Goal: Information Seeking & Learning: Learn about a topic

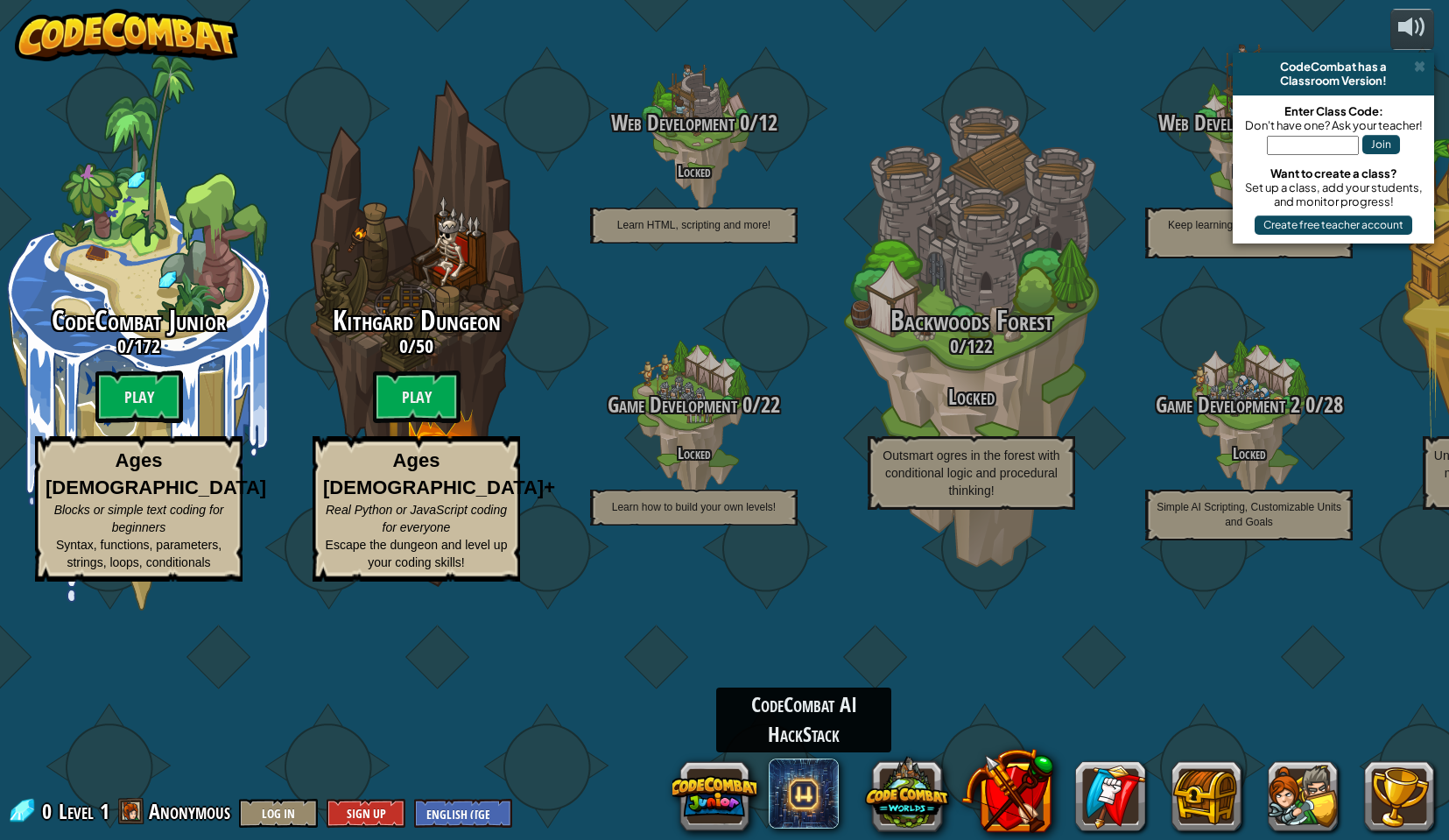
drag, startPoint x: 797, startPoint y: 799, endPoint x: 774, endPoint y: 844, distance: 50.5
click at [820, 786] on span at bounding box center [804, 793] width 70 height 70
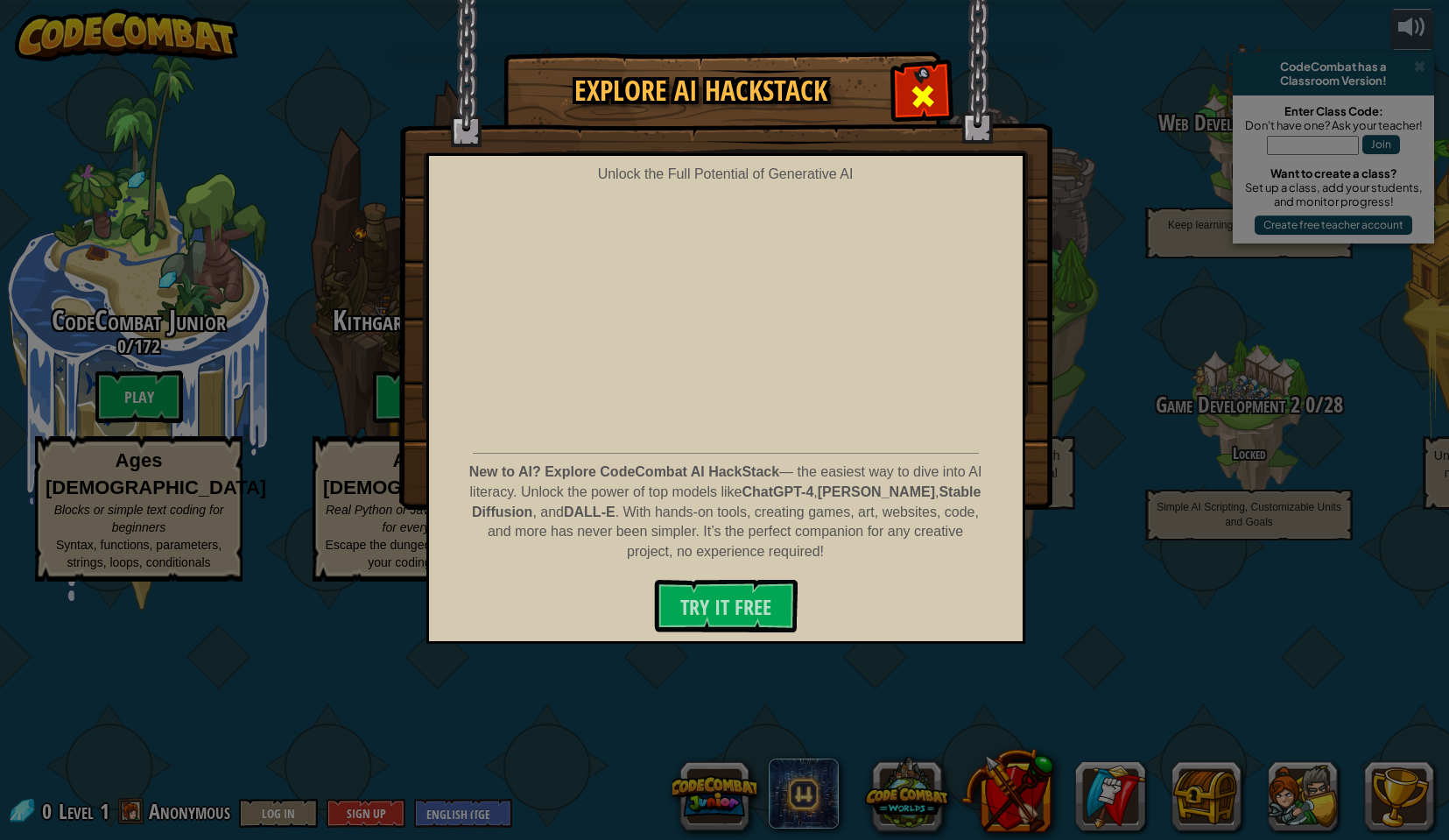
click at [931, 83] on span at bounding box center [922, 96] width 28 height 28
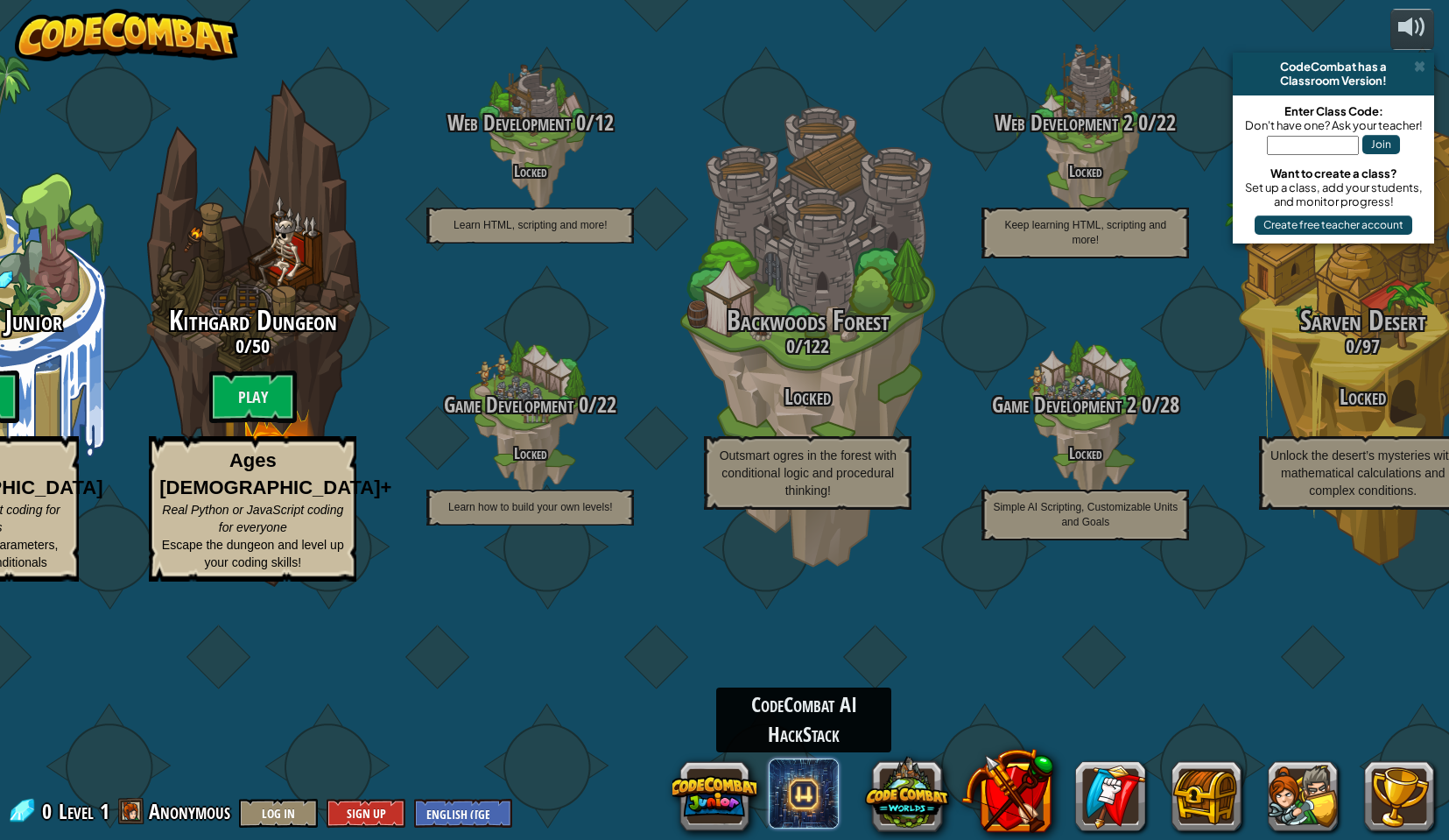
click at [813, 783] on span at bounding box center [804, 793] width 70 height 70
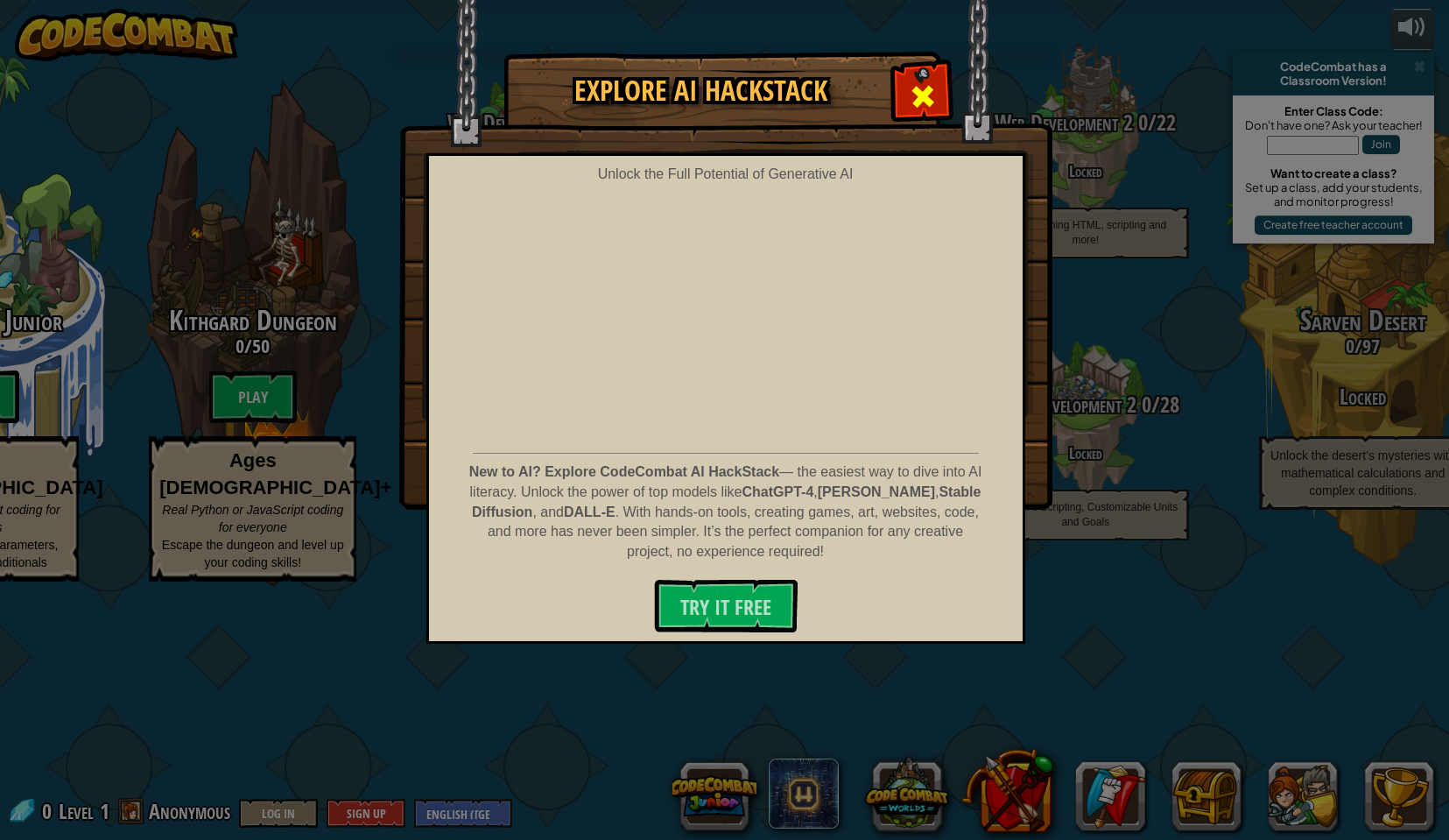
click at [925, 90] on span at bounding box center [922, 96] width 28 height 28
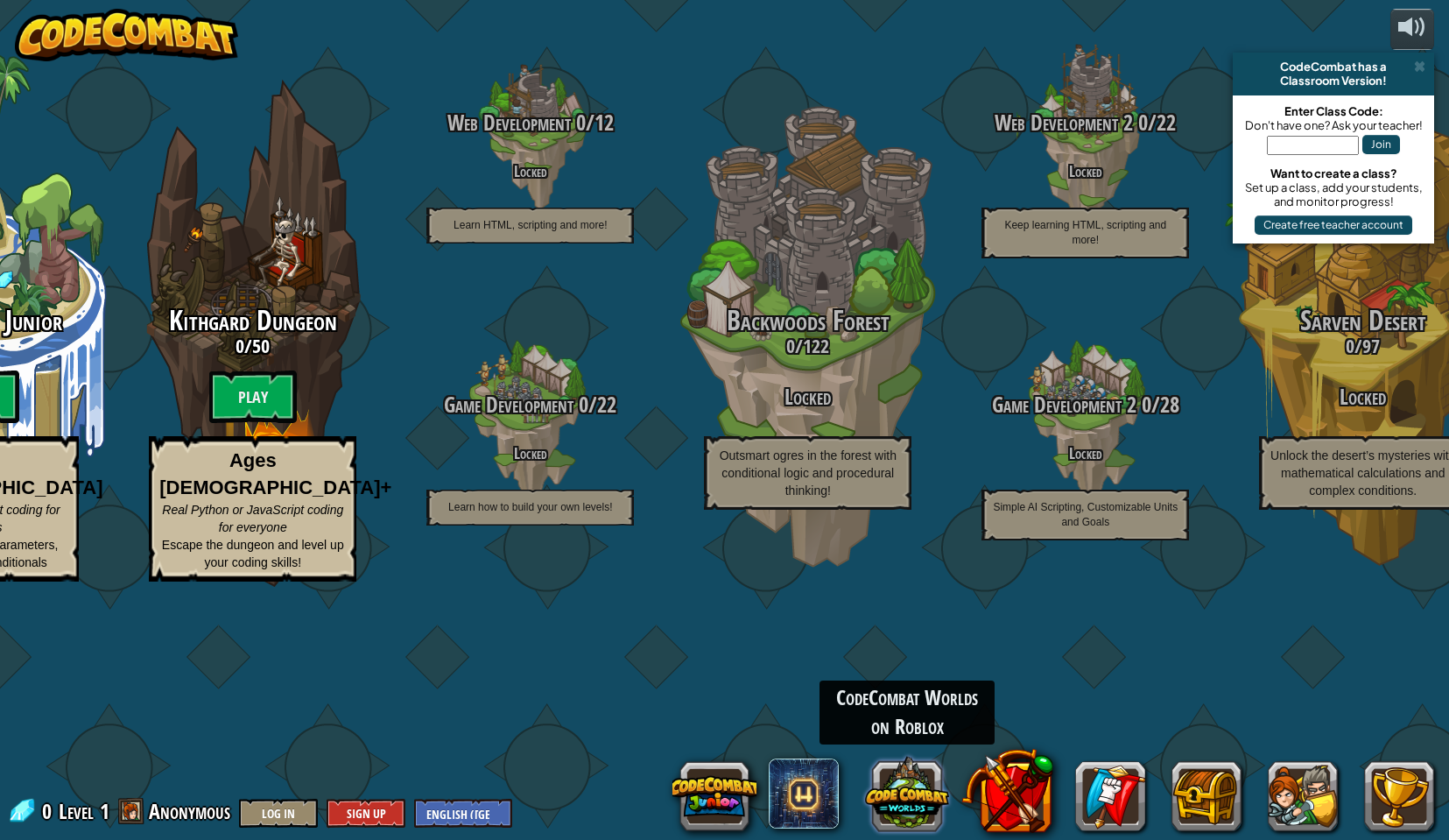
click at [922, 791] on button at bounding box center [908, 794] width 84 height 84
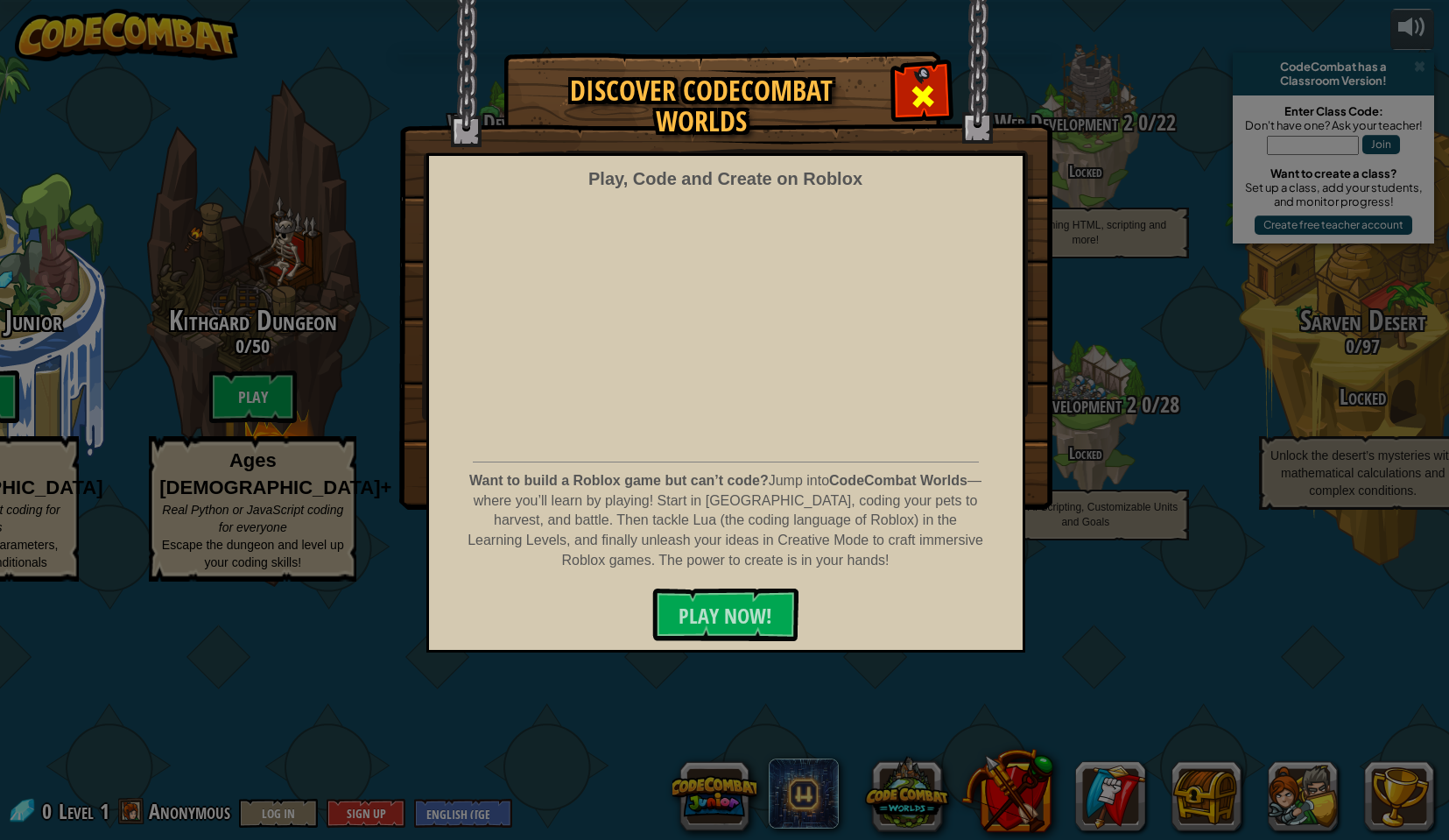
click at [901, 94] on div at bounding box center [922, 94] width 55 height 55
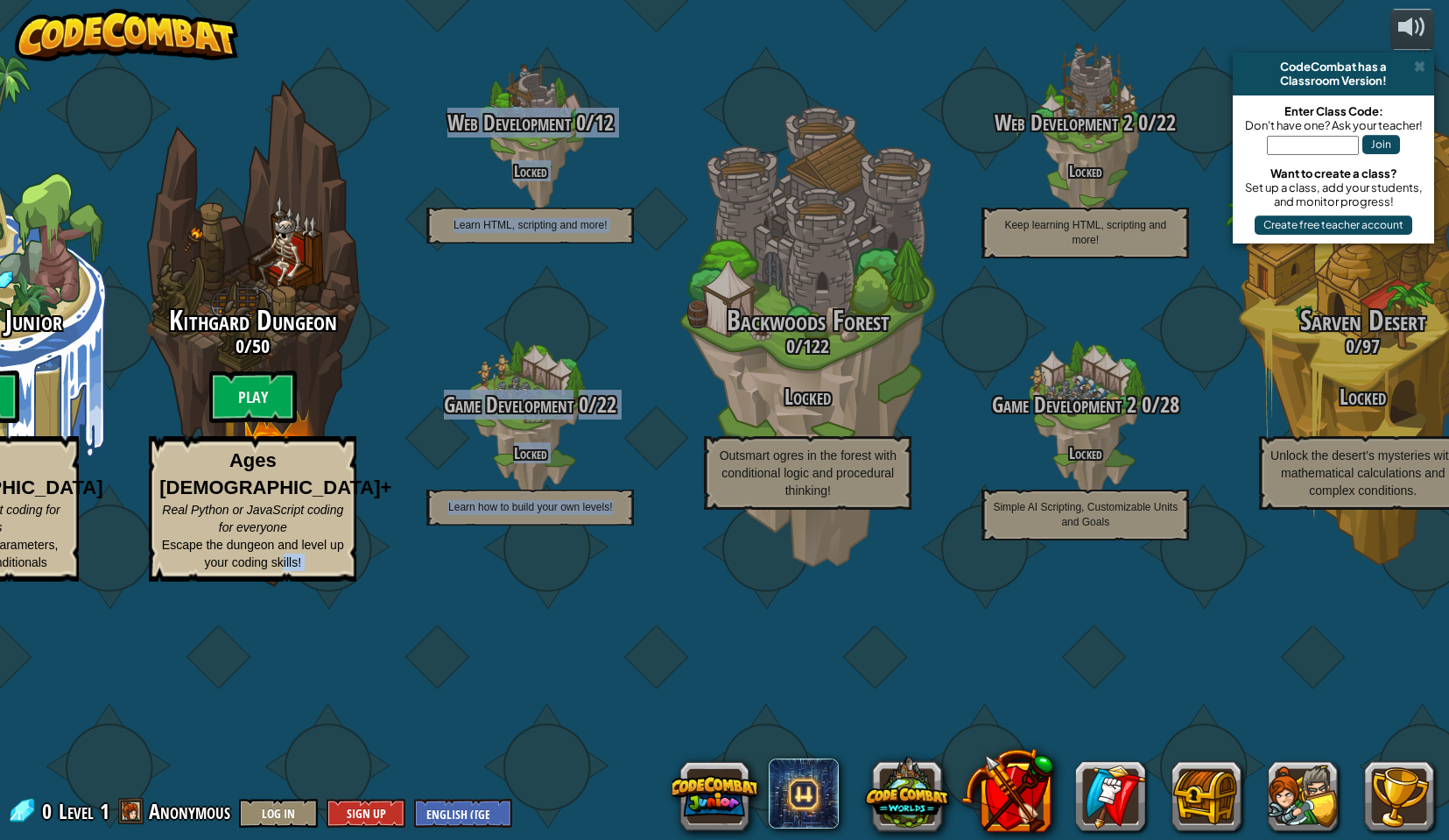
drag, startPoint x: 290, startPoint y: 709, endPoint x: 567, endPoint y: 722, distance: 277.3
click at [567, 722] on div "CodeCombat Junior 0 / 172 Play Ages [DEMOGRAPHIC_DATA] Blocks or simple text co…" at bounding box center [642, 420] width 1613 height 840
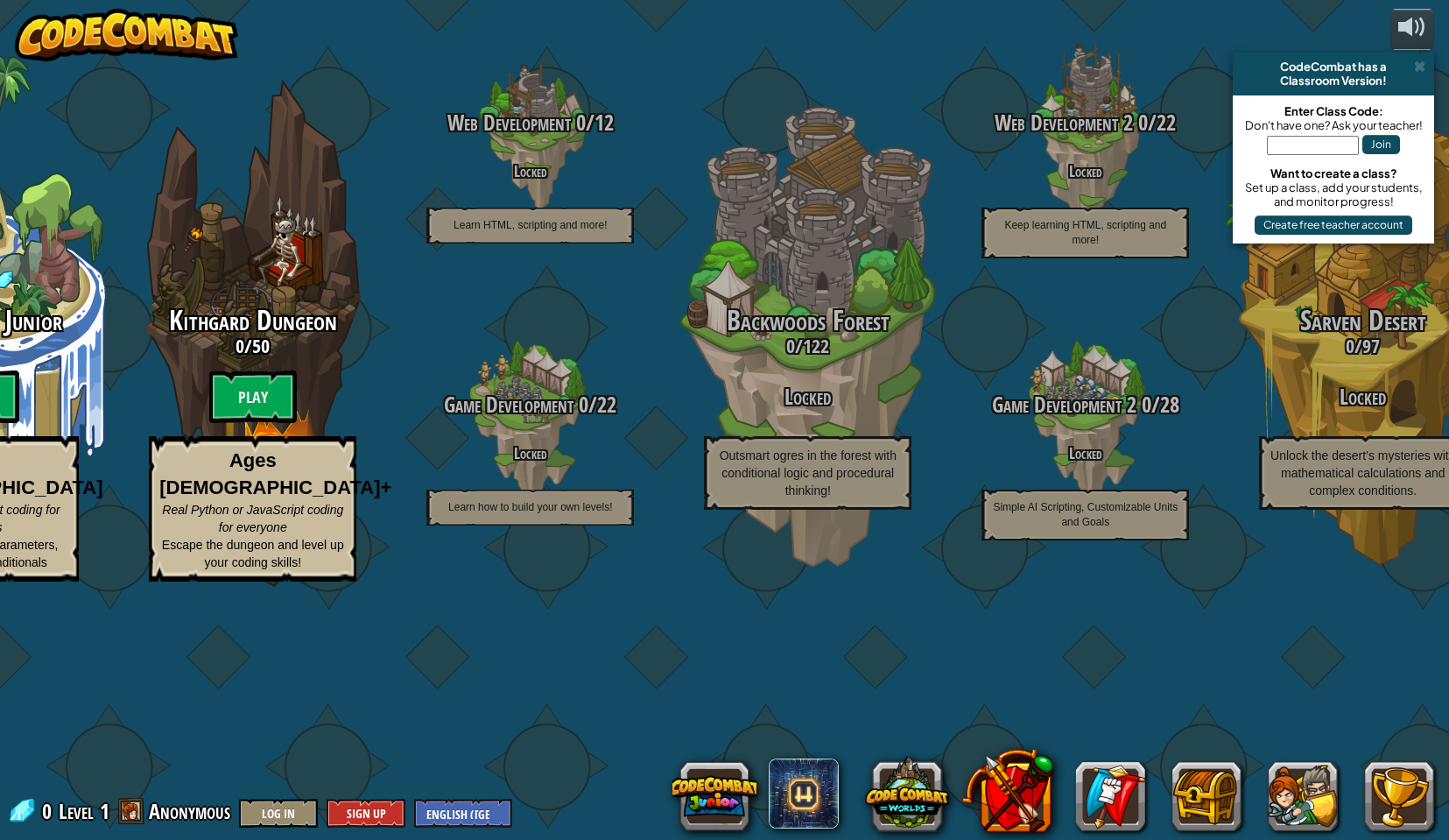
drag, startPoint x: 567, startPoint y: 722, endPoint x: 458, endPoint y: 721, distance: 109.0
click at [479, 722] on div "CodeCombat Junior 0 / 172 Play Ages [DEMOGRAPHIC_DATA] Blocks or simple text co…" at bounding box center [642, 420] width 1613 height 840
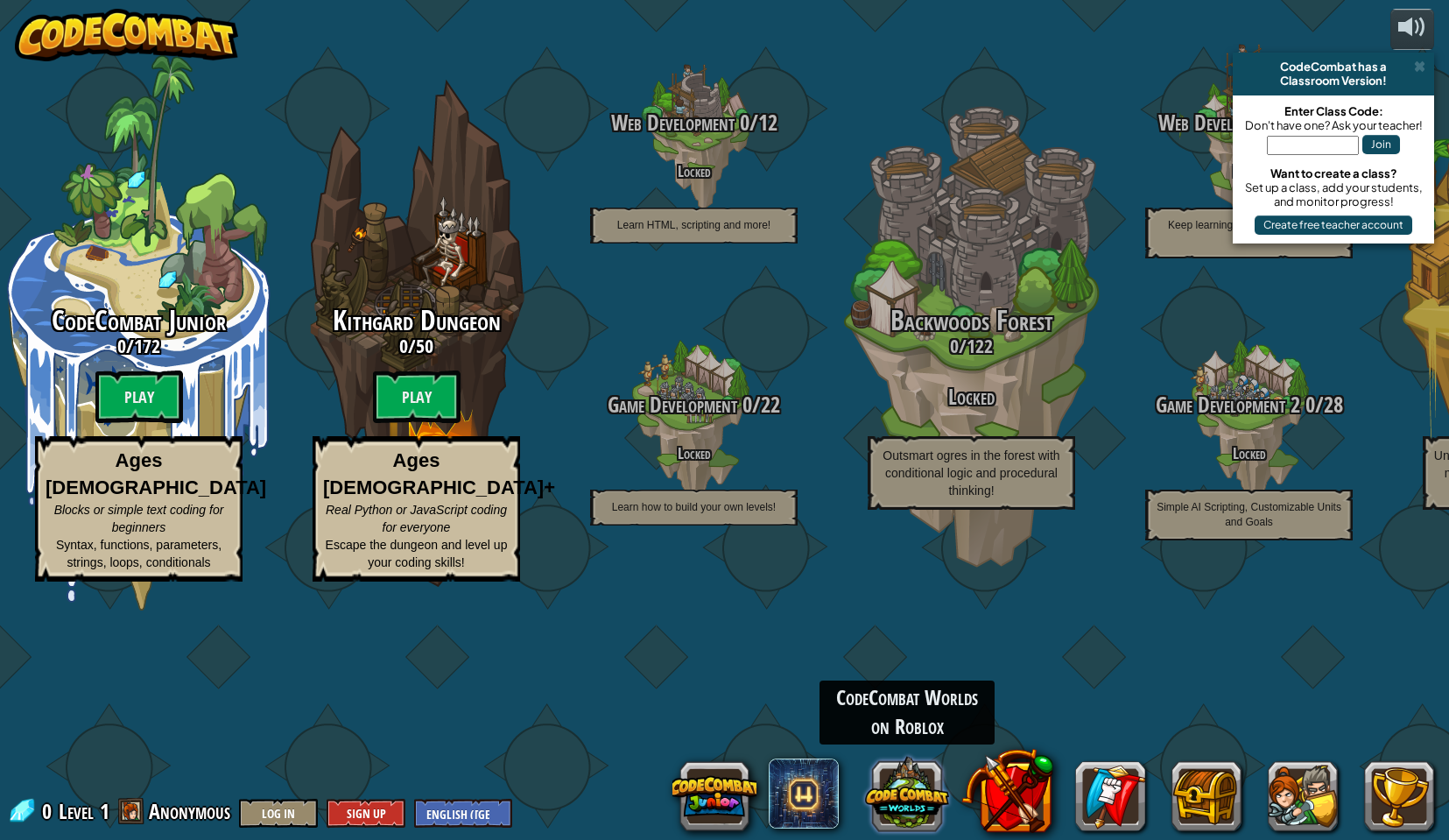
click at [914, 813] on button at bounding box center [908, 794] width 84 height 84
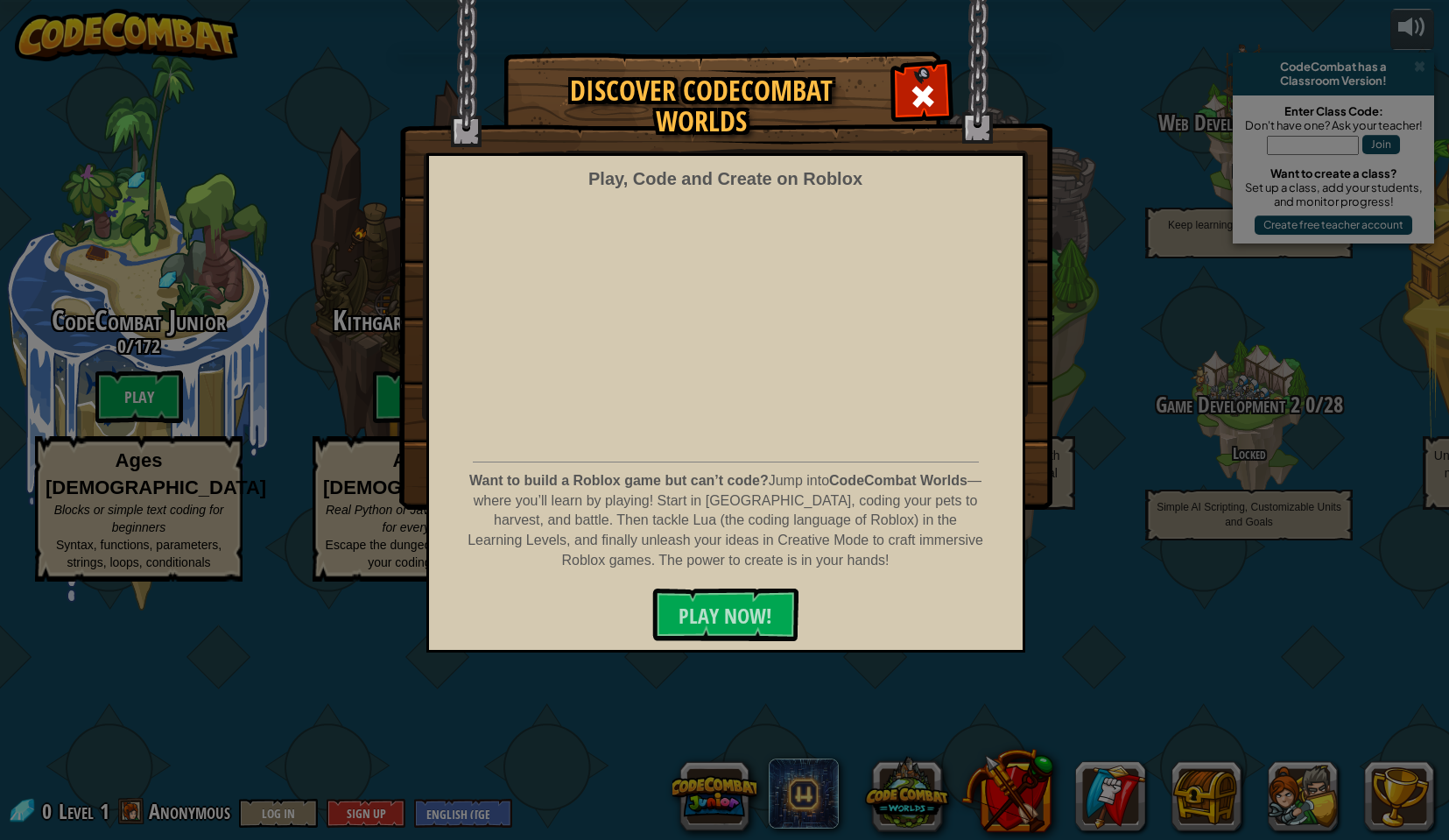
click at [926, 105] on span at bounding box center [922, 96] width 28 height 28
